Goal: Task Accomplishment & Management: Use online tool/utility

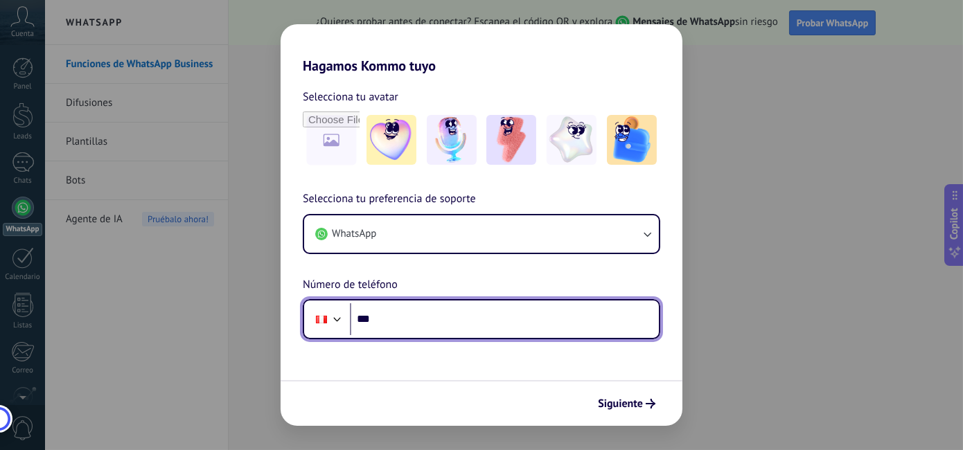
click at [405, 323] on input "***" at bounding box center [504, 319] width 309 height 32
type input "**********"
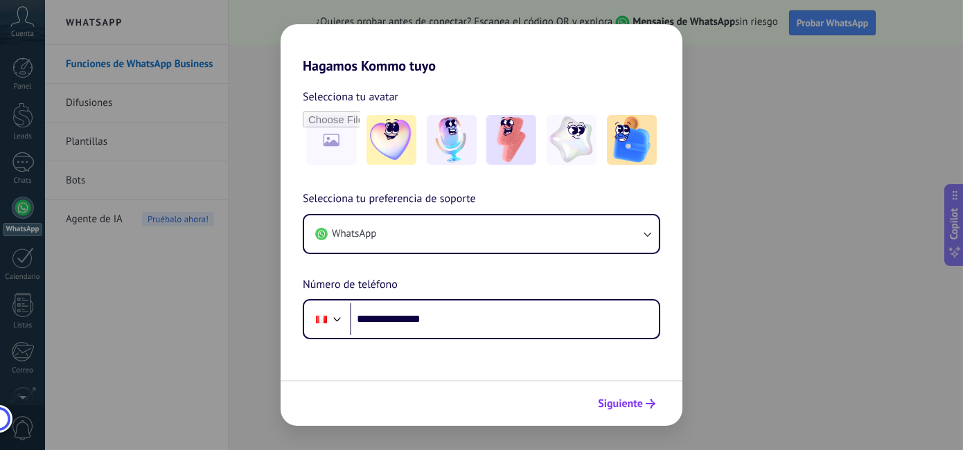
click at [633, 407] on span "Siguiente" at bounding box center [620, 404] width 45 height 10
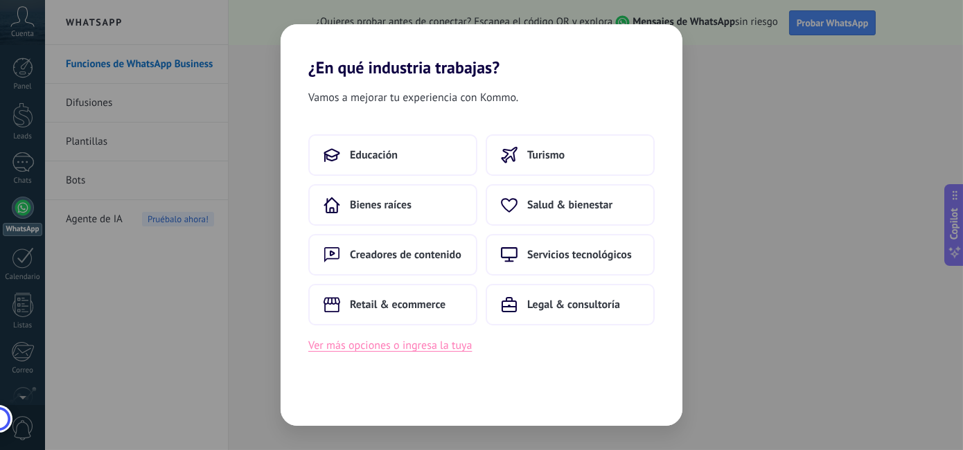
click at [406, 348] on button "Ver más opciones o ingresa la tuya" at bounding box center [389, 346] width 163 height 18
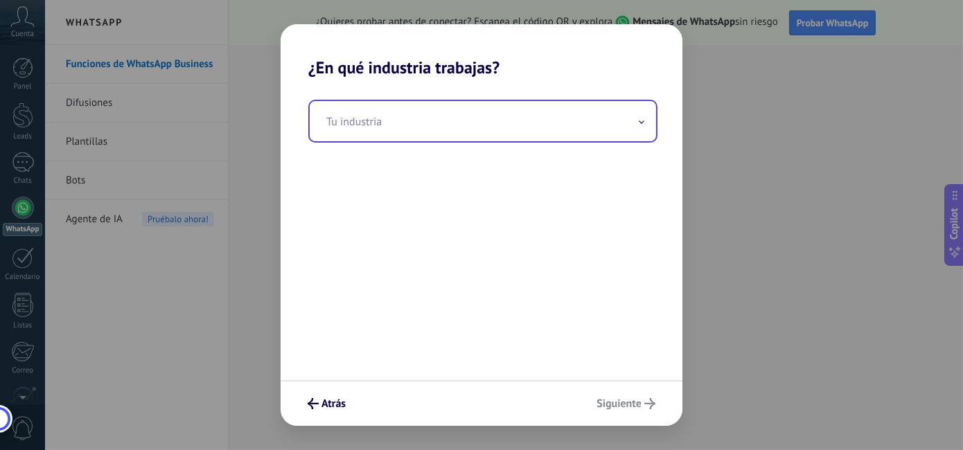
click at [535, 118] on input "text" at bounding box center [483, 121] width 346 height 40
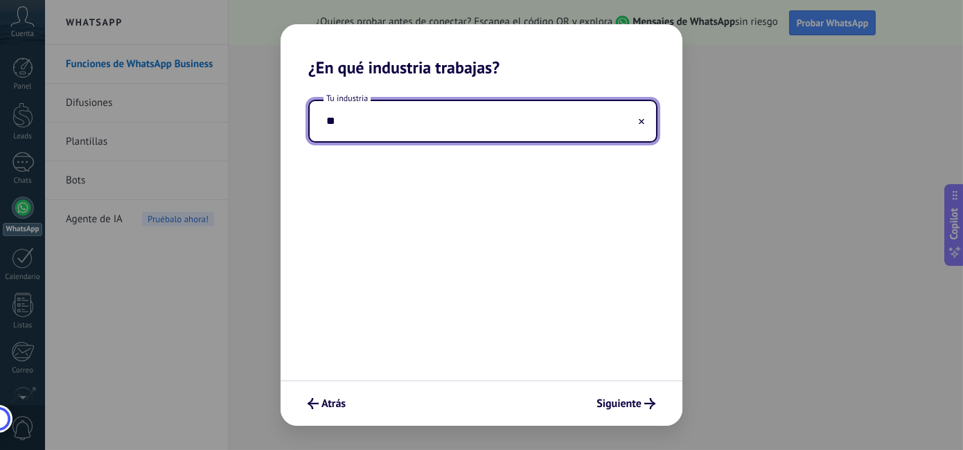
type input "*"
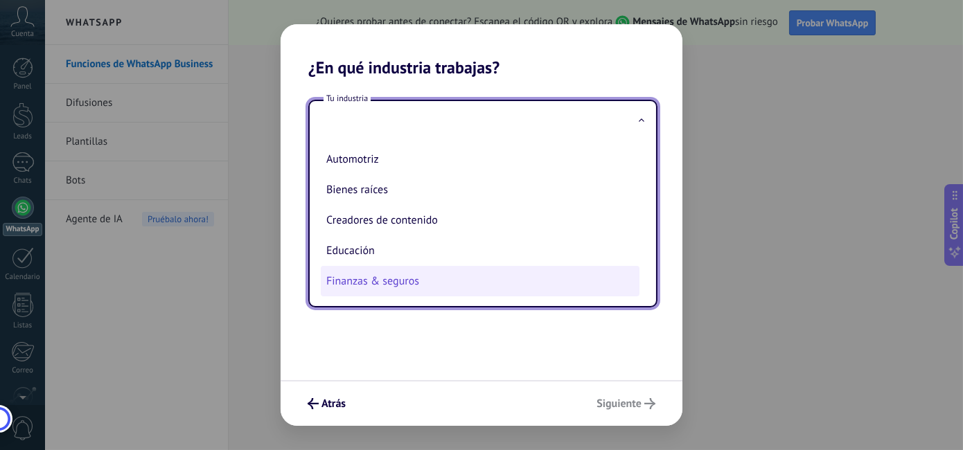
click at [422, 285] on li "Finanzas & seguros" at bounding box center [480, 281] width 319 height 30
type input "**********"
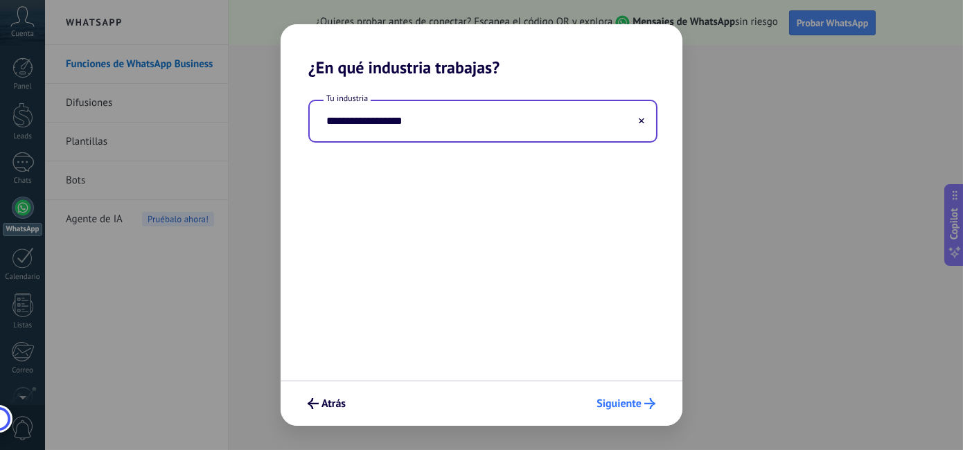
click at [624, 399] on span "Siguiente" at bounding box center [618, 404] width 45 height 10
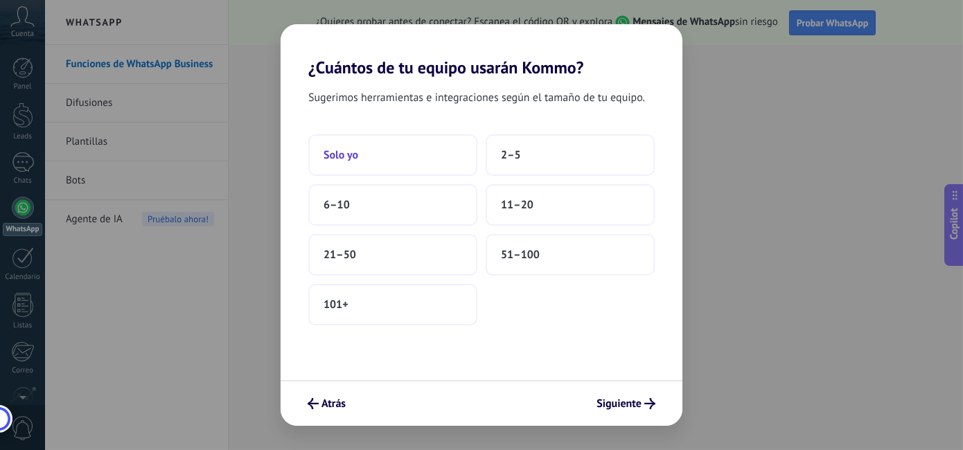
click at [341, 154] on span "Solo yo" at bounding box center [340, 155] width 35 height 14
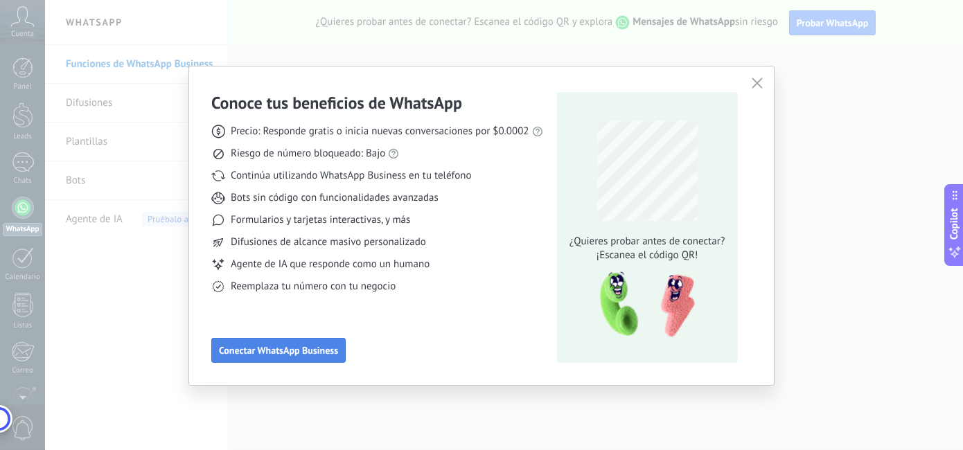
click at [291, 355] on span "Conectar WhatsApp Business" at bounding box center [278, 351] width 119 height 10
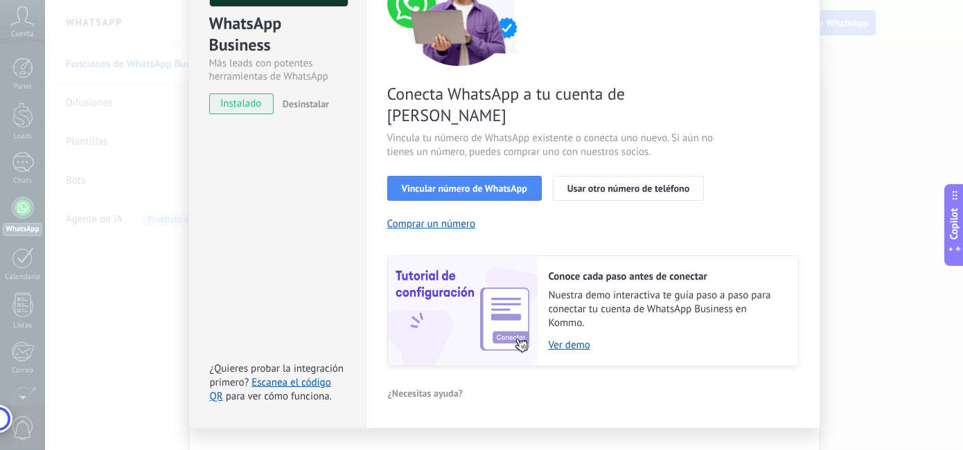
scroll to position [165, 0]
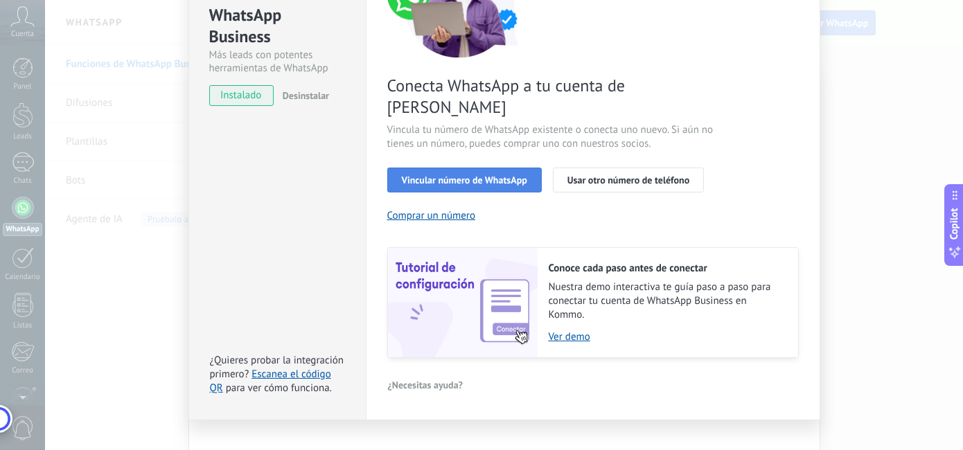
click at [418, 168] on button "Vincular número de WhatsApp" at bounding box center [464, 180] width 154 height 25
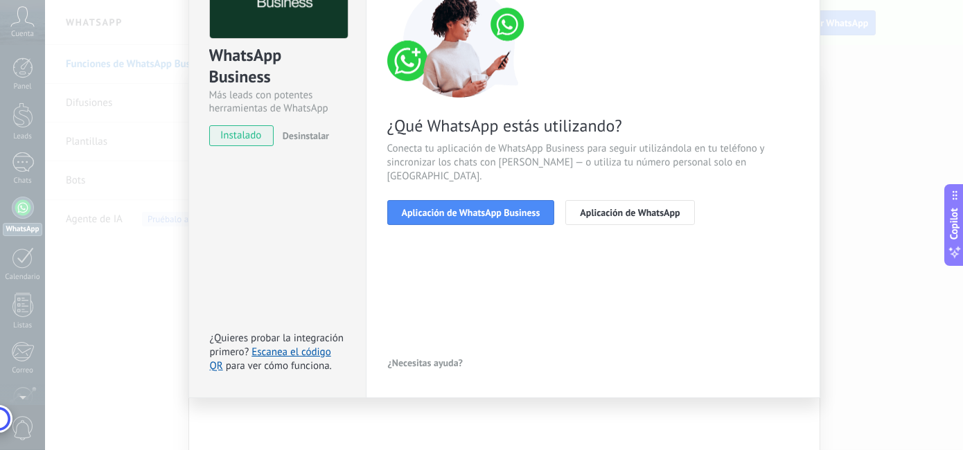
scroll to position [124, 0]
click at [668, 208] on span "Aplicación de WhatsApp" at bounding box center [630, 213] width 100 height 10
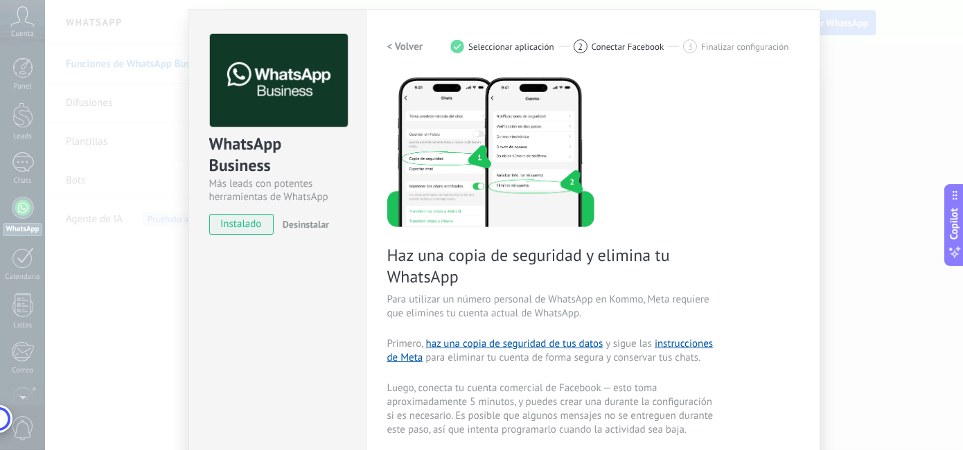
scroll to position [0, 0]
